Goal: Task Accomplishment & Management: Manage account settings

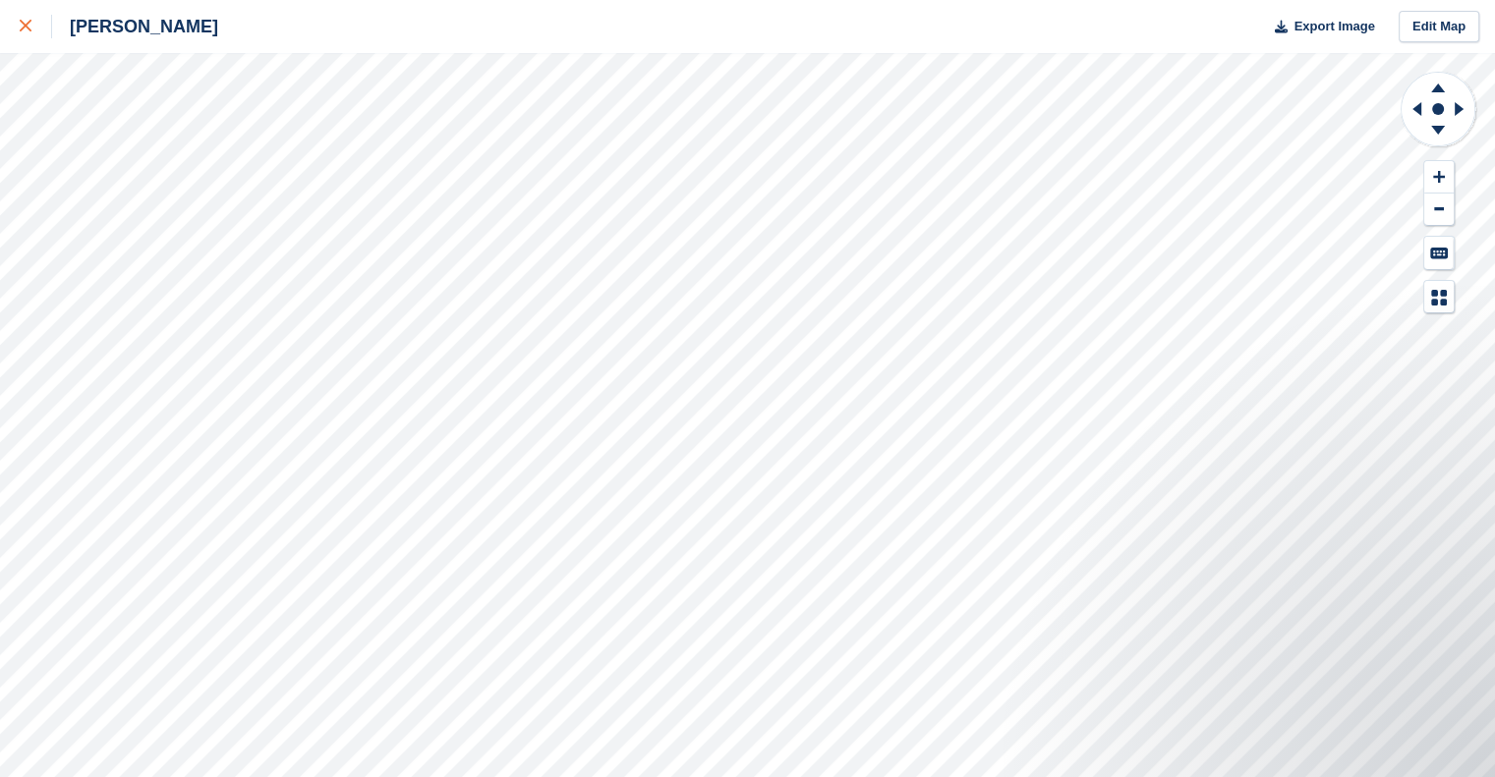
click at [20, 23] on icon at bounding box center [26, 26] width 12 height 12
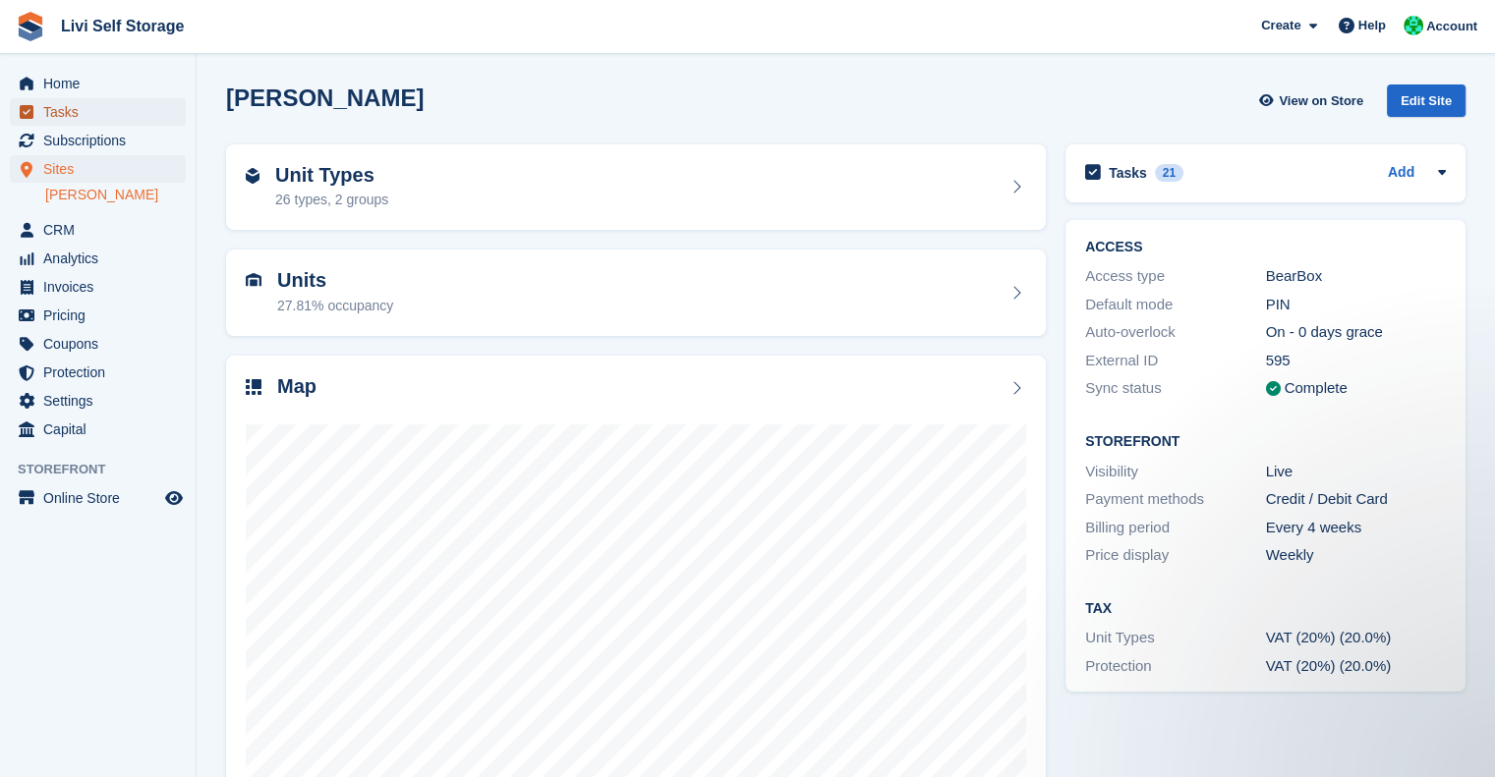
click at [62, 120] on span "Tasks" at bounding box center [102, 112] width 118 height 28
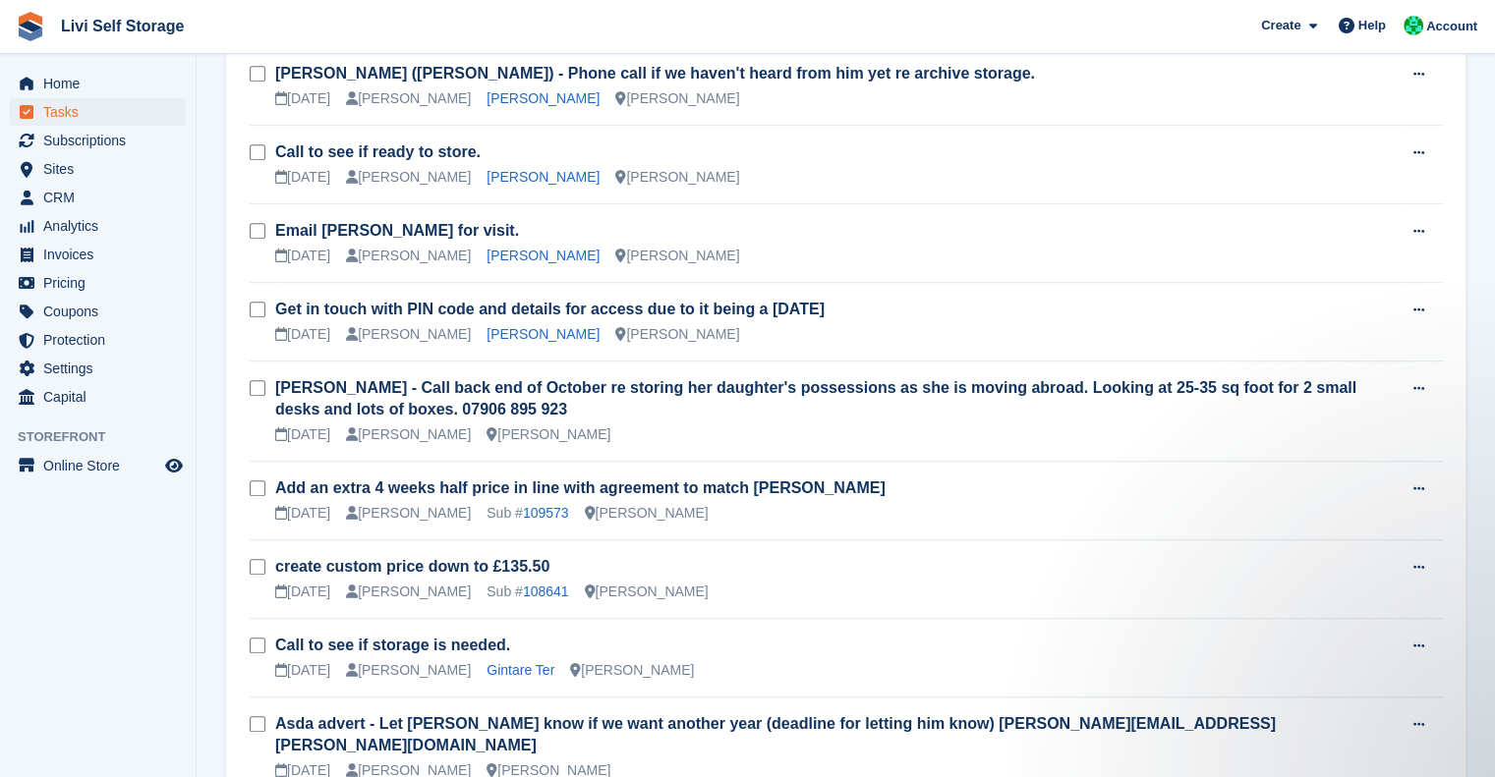
scroll to position [1280, 0]
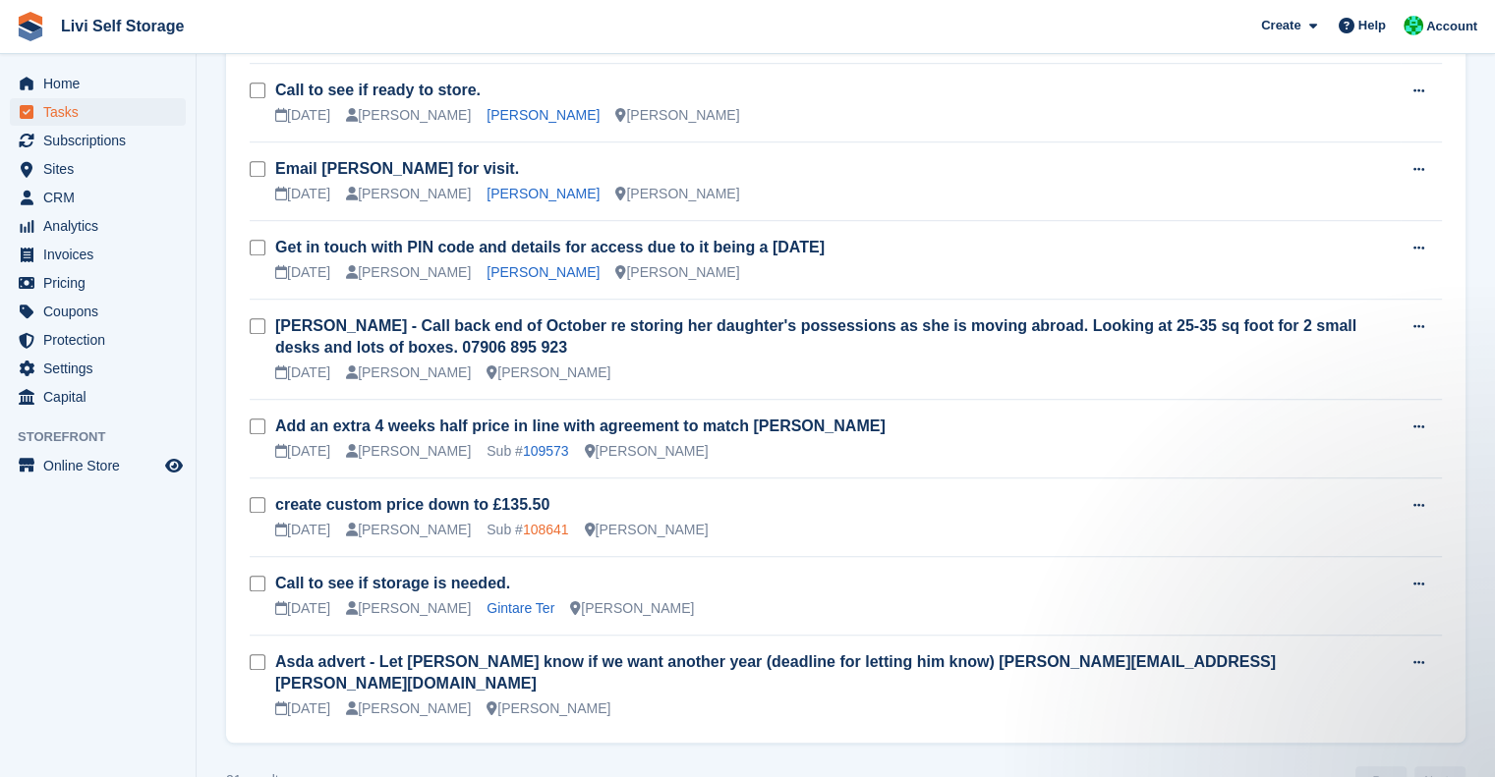
click at [548, 522] on link "108641" at bounding box center [546, 530] width 46 height 16
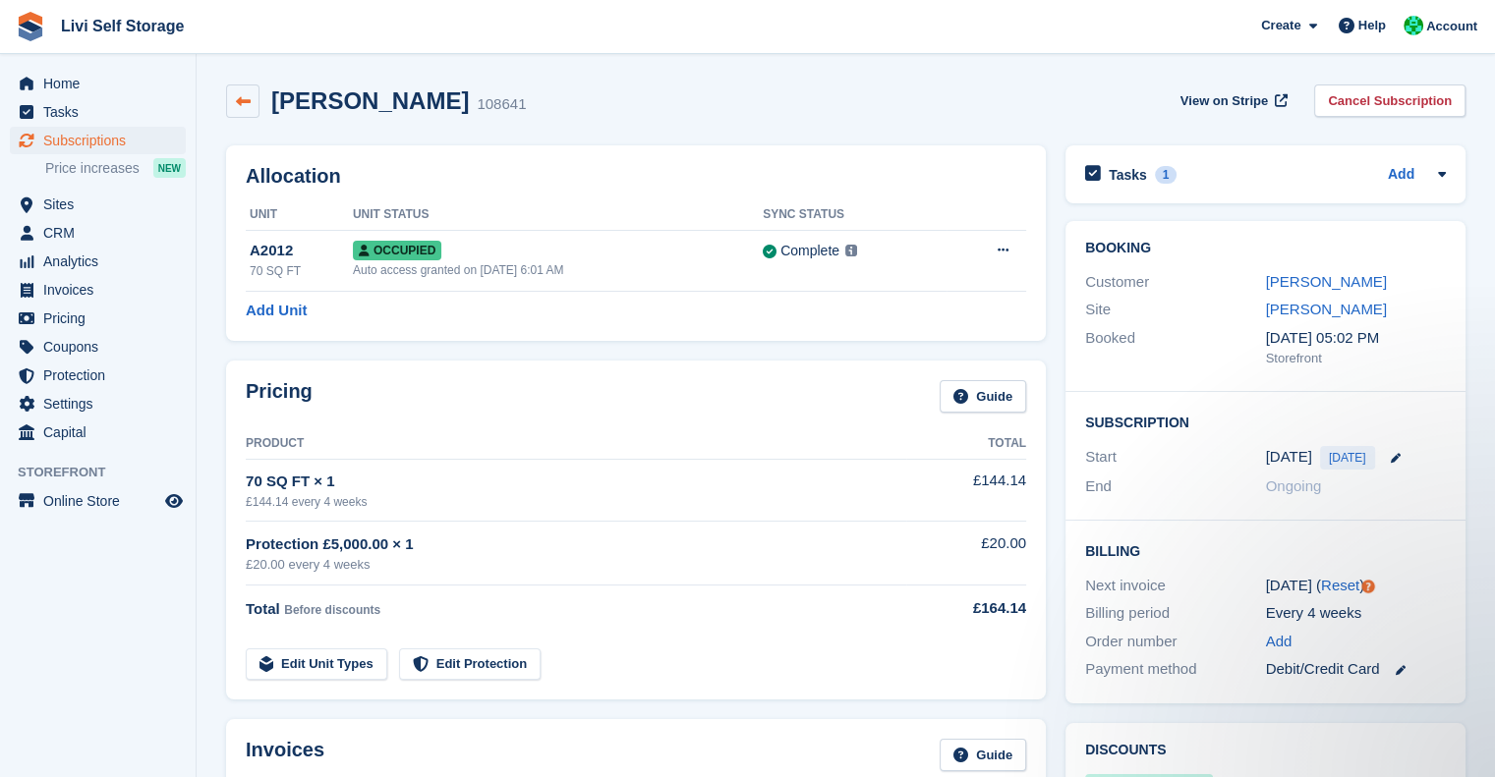
click at [247, 106] on icon at bounding box center [243, 101] width 15 height 15
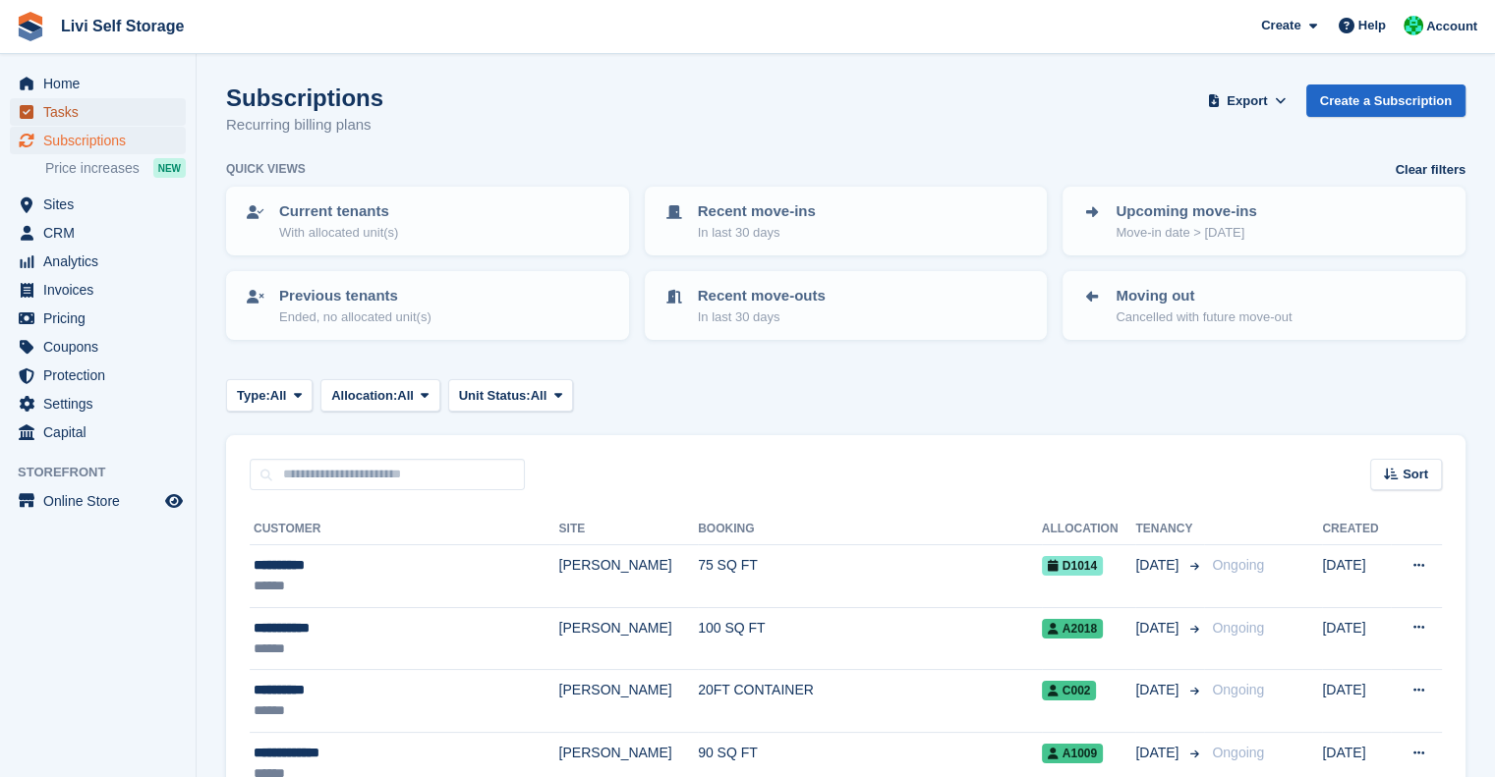
click at [46, 105] on span "Tasks" at bounding box center [102, 112] width 118 height 28
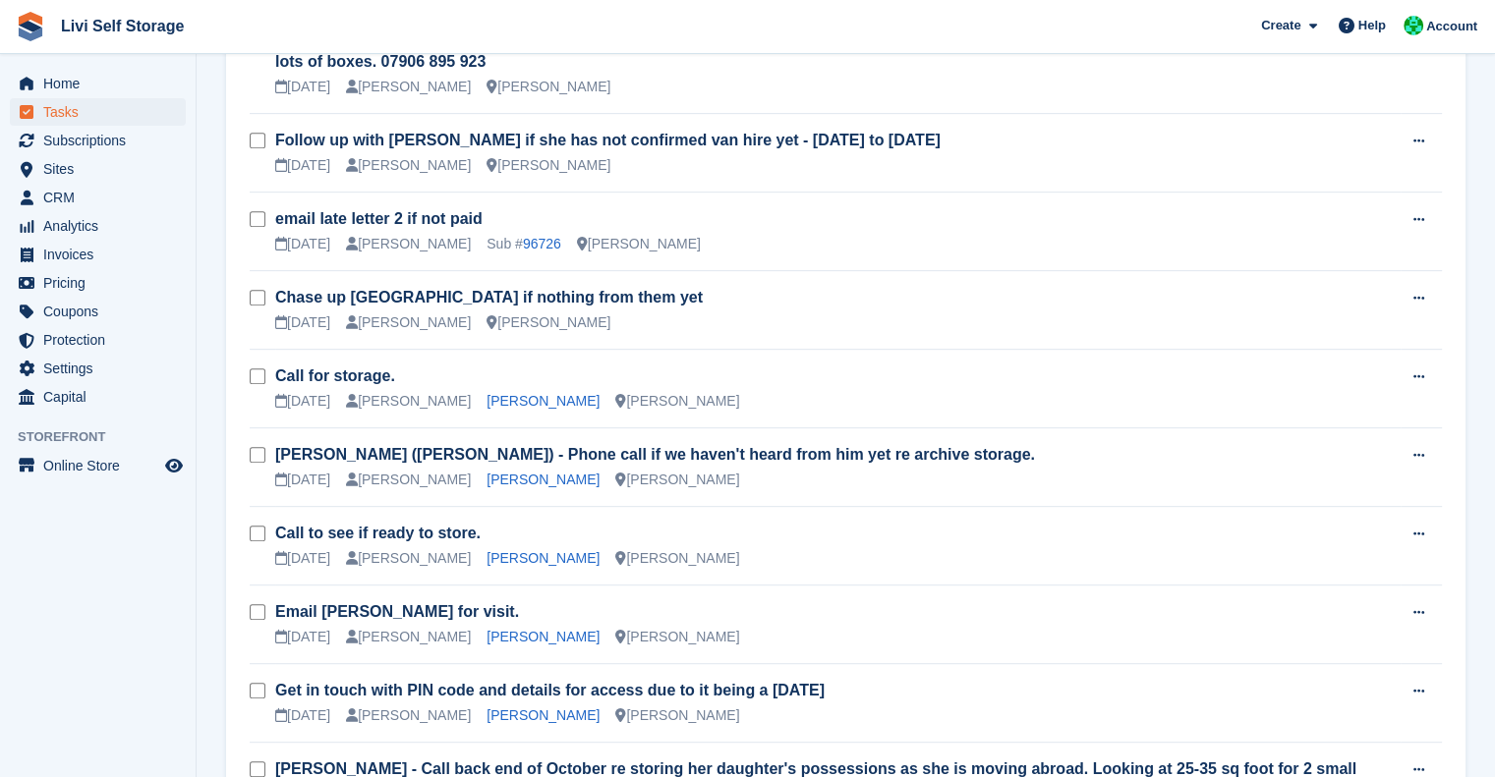
scroll to position [1280, 0]
